Goal: Task Accomplishment & Management: Use online tool/utility

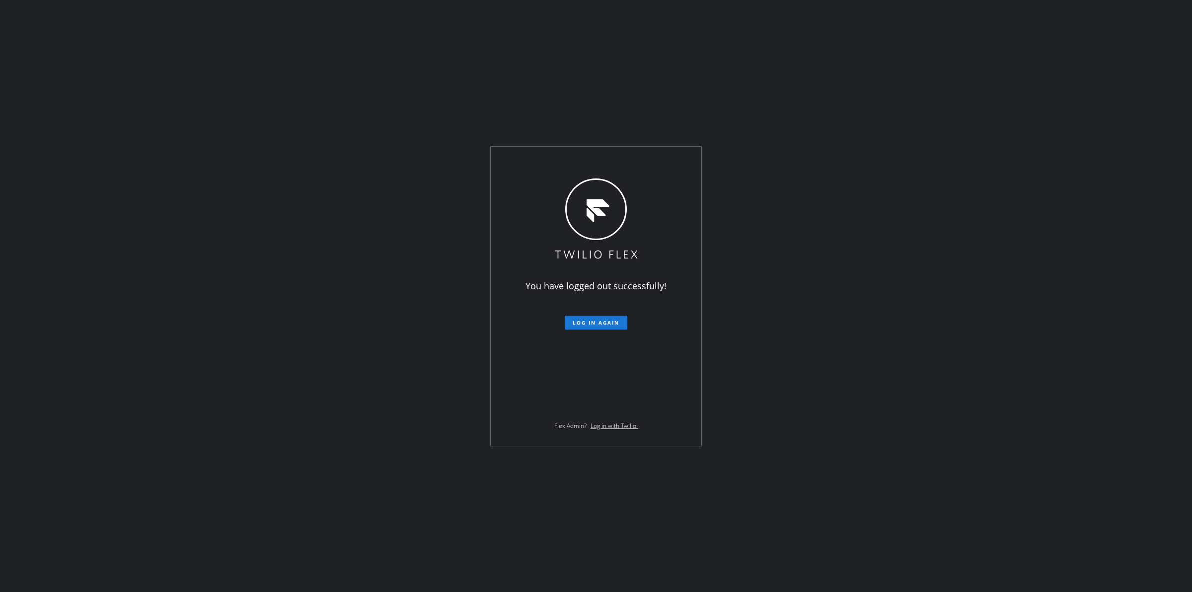
drag, startPoint x: 752, startPoint y: 246, endPoint x: 679, endPoint y: 409, distance: 178.3
click at [753, 247] on div "You have logged out successfully! Log in again Flex Admin? Log in with Twilio." at bounding box center [596, 296] width 1192 height 592
click at [607, 309] on form "Log in again" at bounding box center [596, 318] width 173 height 22
click at [606, 326] on button "Log in again" at bounding box center [596, 322] width 63 height 14
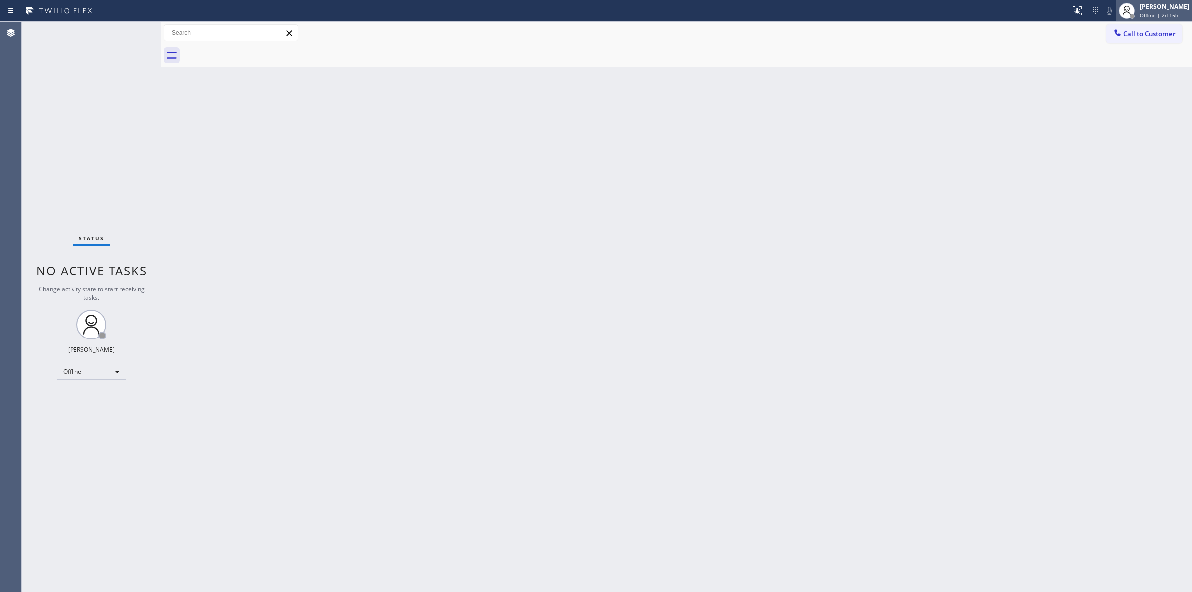
click at [953, 13] on span "Offline | 2d 15h" at bounding box center [1159, 15] width 38 height 7
click at [953, 66] on button "Unavailable" at bounding box center [1142, 65] width 99 height 13
click at [953, 36] on span "Call to Customer" at bounding box center [1149, 33] width 52 height 9
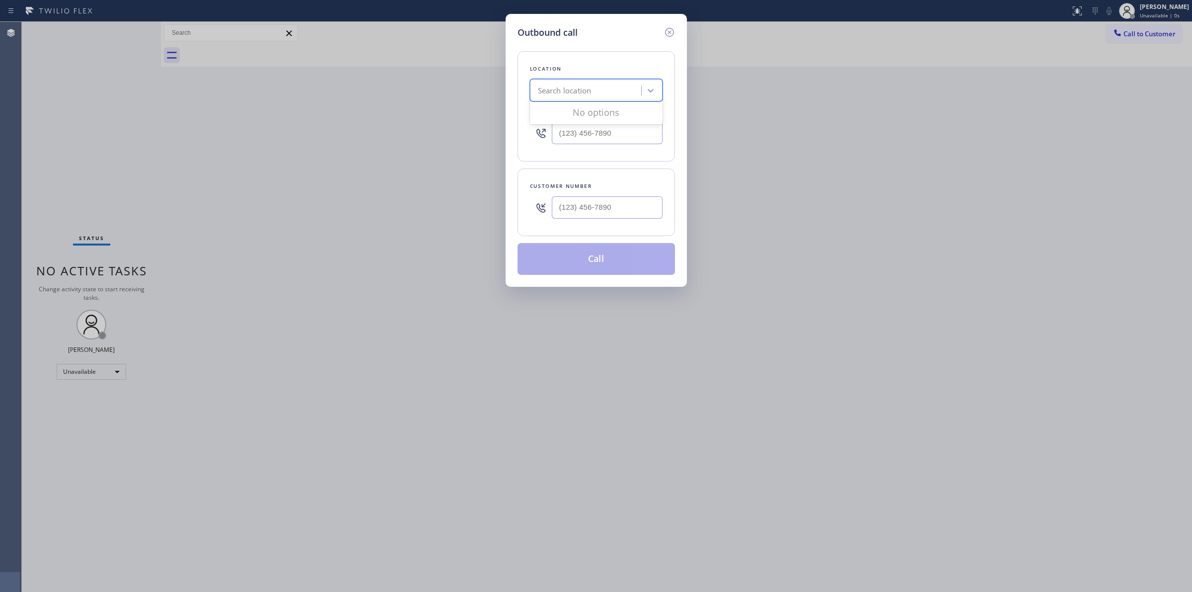
paste input "Admiral Heating and Air Conditioning"
type input "Admiral Heating and Air Conditioning"
click at [589, 115] on div "Admiral Heating and Air Conditioning" at bounding box center [596, 116] width 133 height 28
type input "[PHONE_NUMBER]"
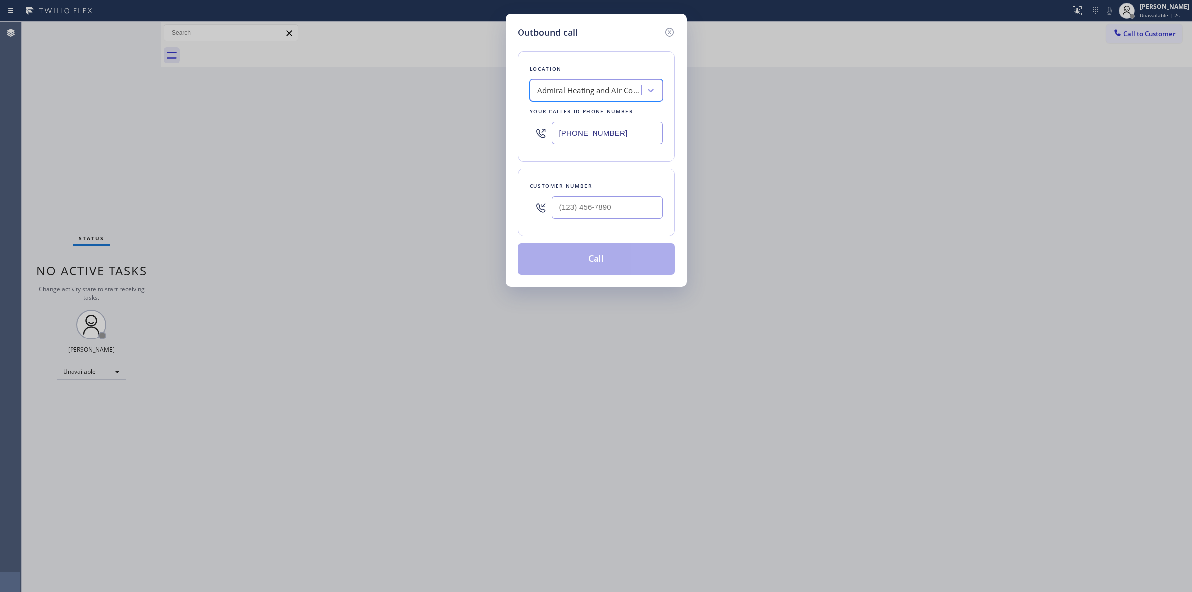
click at [600, 120] on div "[PHONE_NUMBER]" at bounding box center [596, 133] width 133 height 32
click at [600, 129] on input "[PHONE_NUMBER]" at bounding box center [607, 133] width 111 height 22
click at [666, 28] on icon at bounding box center [670, 32] width 12 height 12
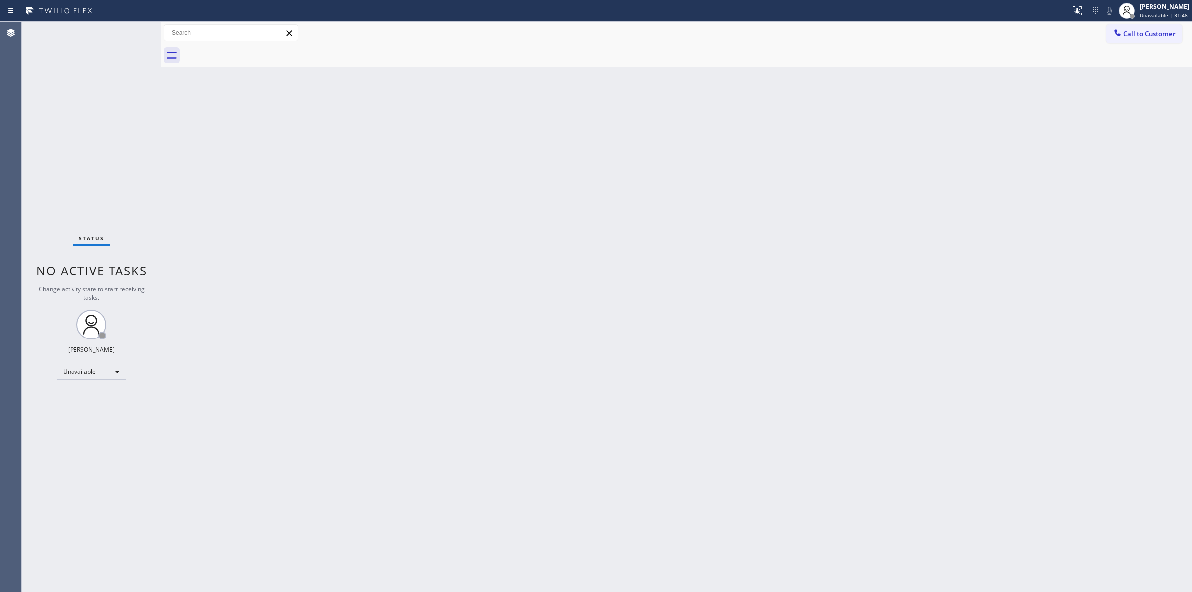
click at [953, 31] on button "Call to Customer" at bounding box center [1144, 33] width 76 height 19
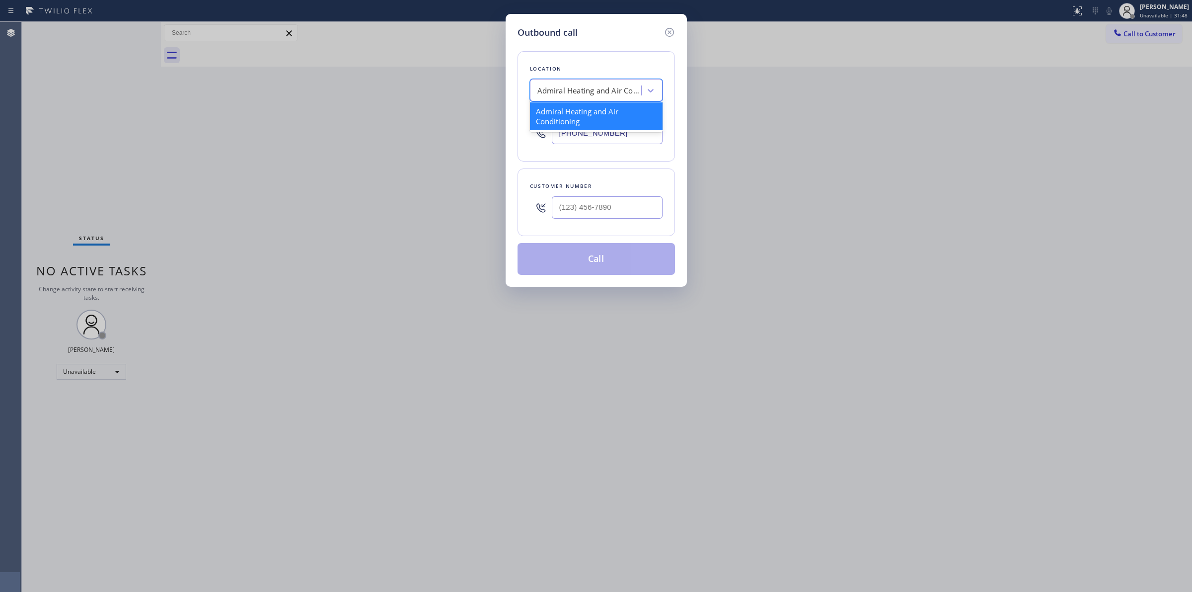
paste input "Hollywood Hills Electrician Services"
click at [625, 98] on div "Admiral Heating and Air Conditioning Hollywood Hills Electrician Services" at bounding box center [596, 90] width 133 height 22
paste input "Hollywood Hills Electrician Services"
click at [599, 90] on input "Hollywood Hills Electrician ServicesHollywood Hills Electrician Services" at bounding box center [518, 90] width 236 height 8
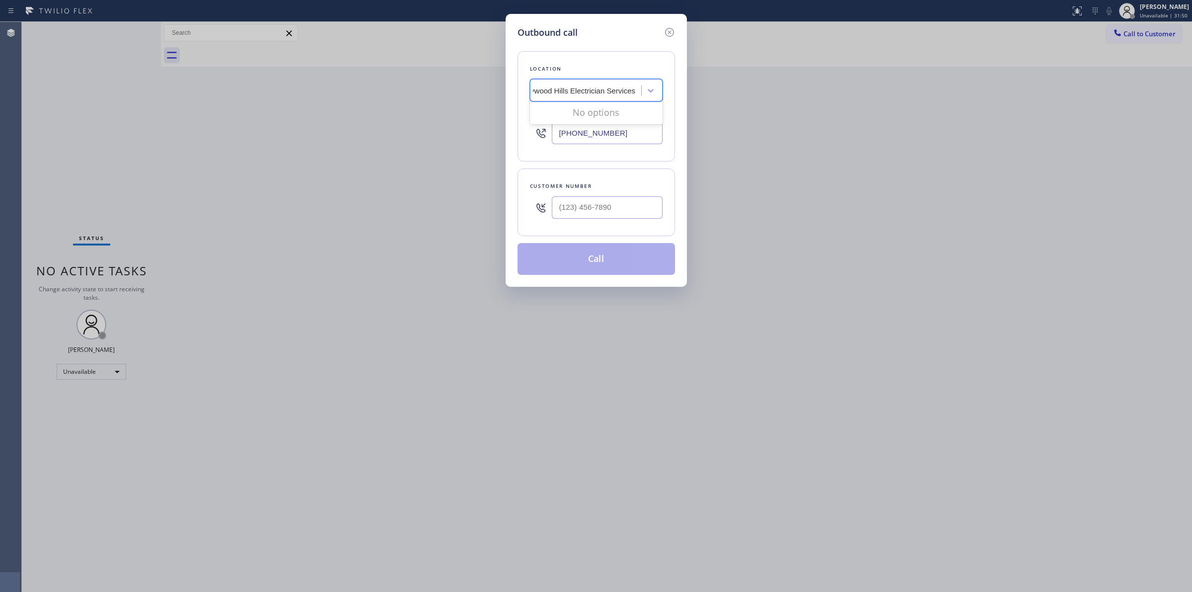
click at [599, 90] on input "Hollywood Hills Electrician ServicesHollywood Hills Electrician Services" at bounding box center [518, 90] width 236 height 8
paste input "text"
type input "Hollywood Hills Electrician Services"
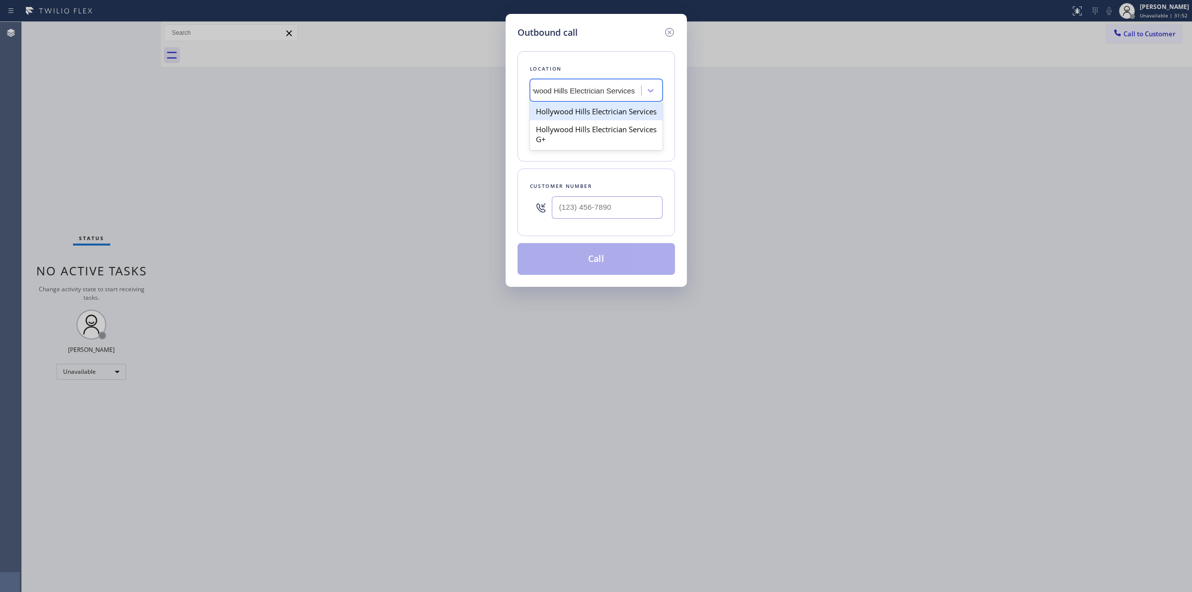
click at [590, 112] on div "Hollywood Hills Electrician Services" at bounding box center [596, 111] width 133 height 18
type input "[PHONE_NUMBER]"
click at [586, 133] on input "[PHONE_NUMBER]" at bounding box center [607, 133] width 111 height 22
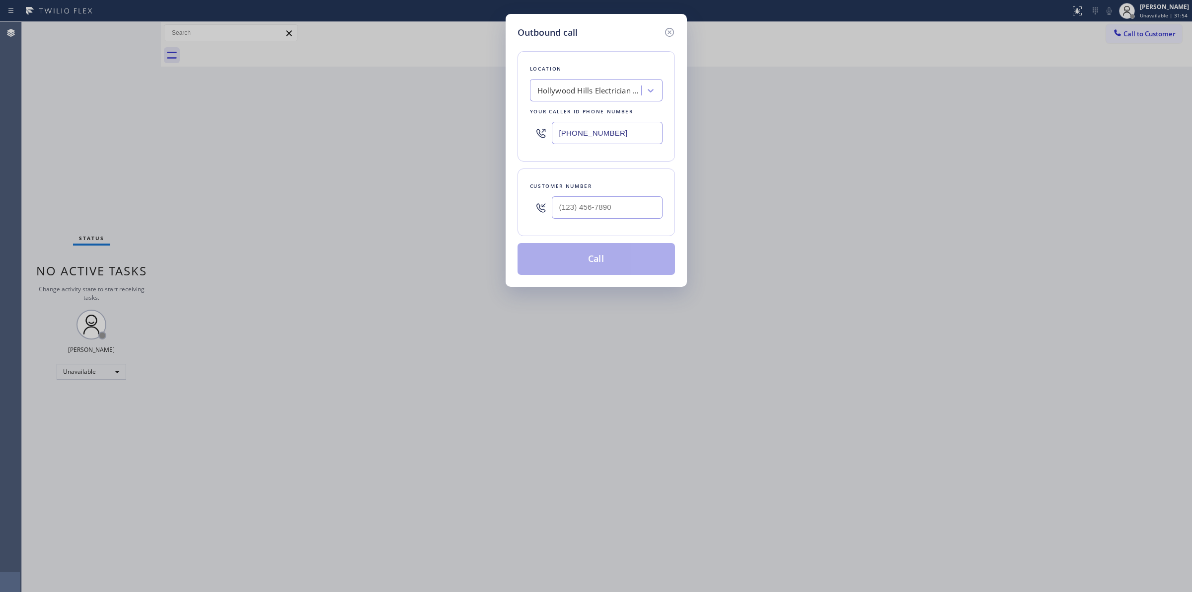
click at [586, 133] on input "[PHONE_NUMBER]" at bounding box center [607, 133] width 111 height 22
click at [670, 35] on icon at bounding box center [670, 32] width 12 height 12
